Goal: Find specific page/section

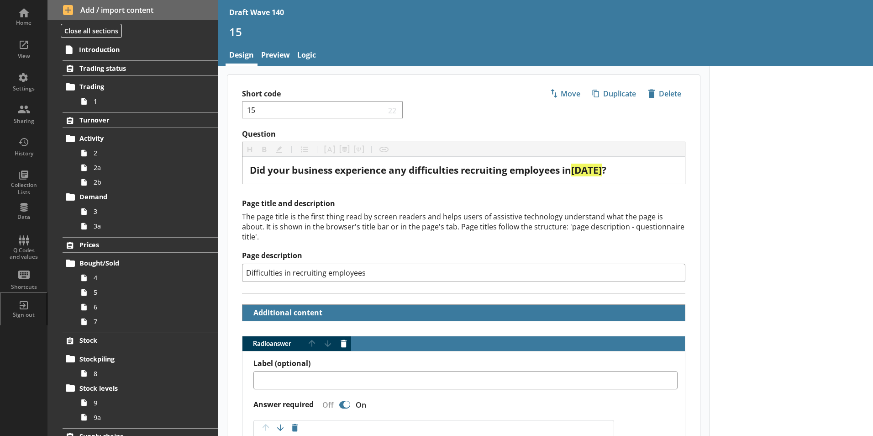
scroll to position [400, 0]
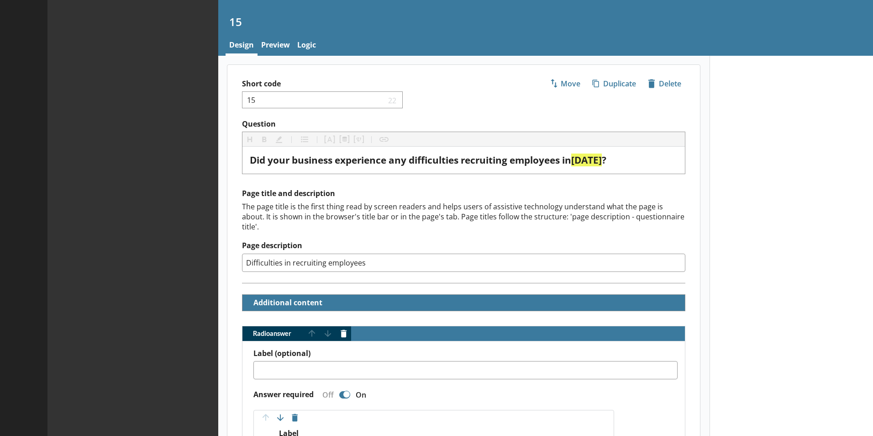
type textarea "x"
